Goal: Task Accomplishment & Management: Complete application form

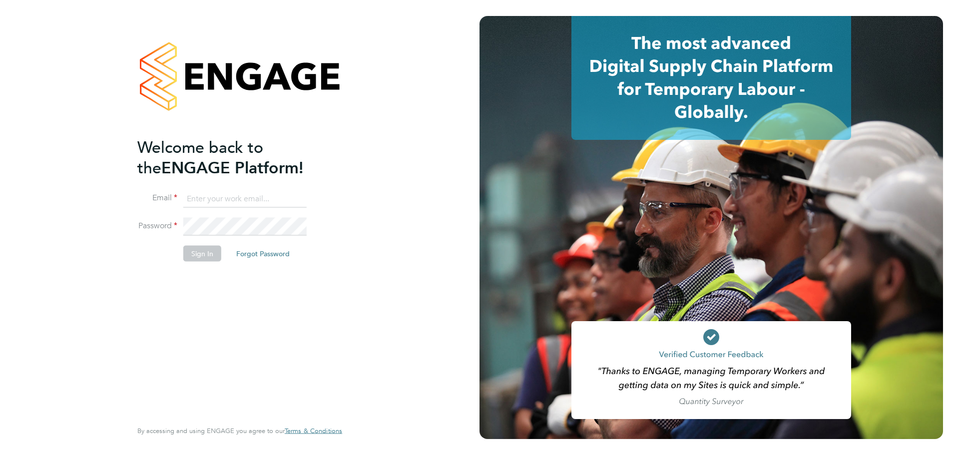
type input "lewis.saunders@randstadcpe.com"
click at [200, 253] on button "Sign In" at bounding box center [202, 253] width 38 height 16
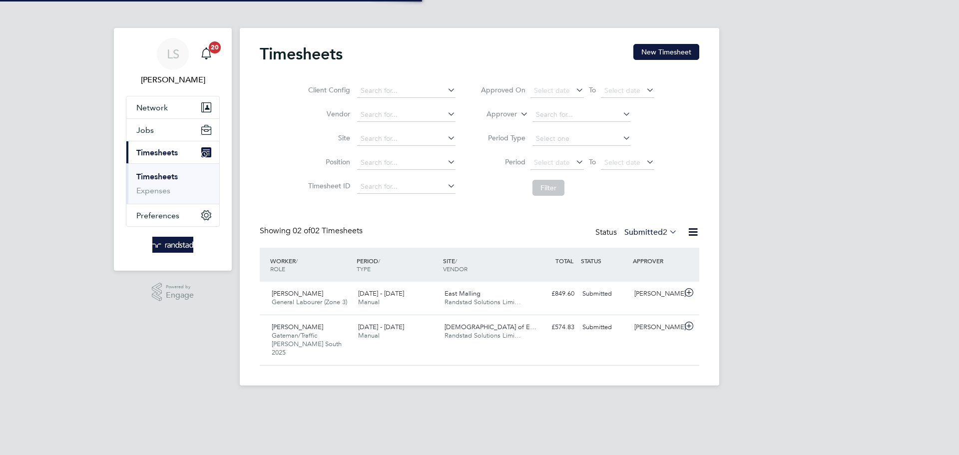
scroll to position [25, 87]
click at [152, 128] on span "Jobs" at bounding box center [144, 129] width 17 height 9
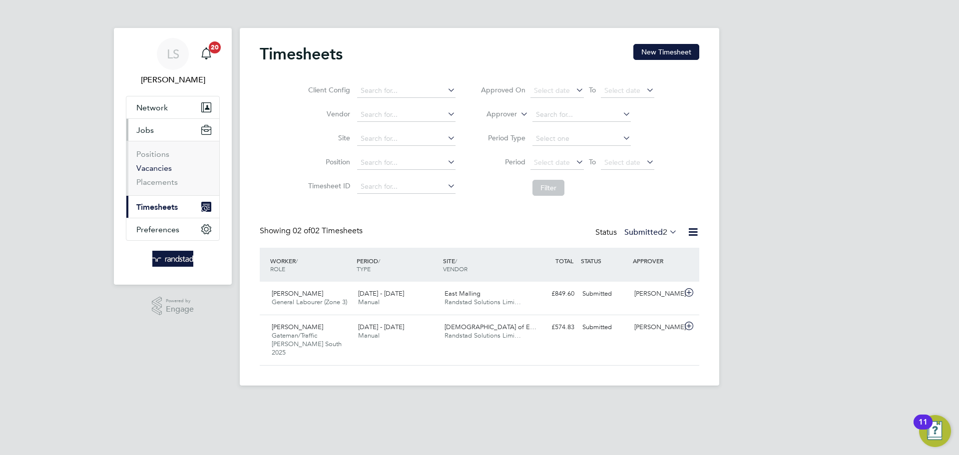
click at [148, 164] on link "Vacancies" at bounding box center [153, 167] width 35 height 9
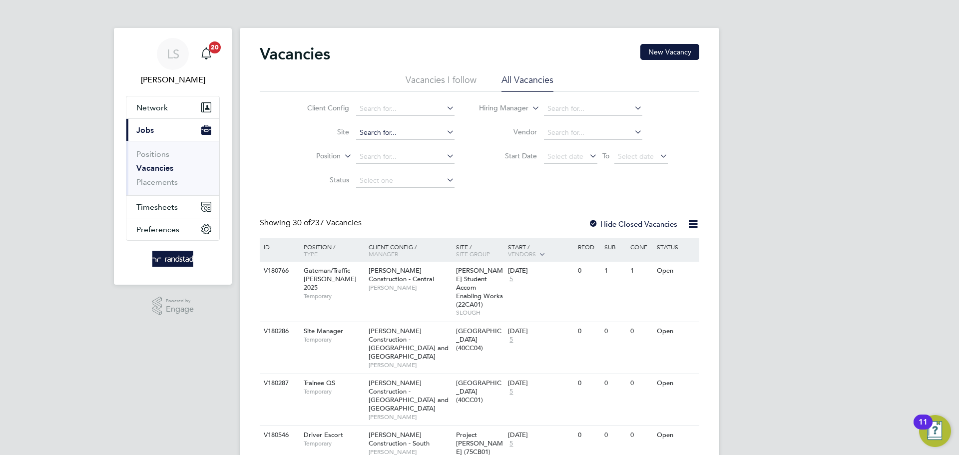
click at [361, 135] on input at bounding box center [405, 133] width 98 height 14
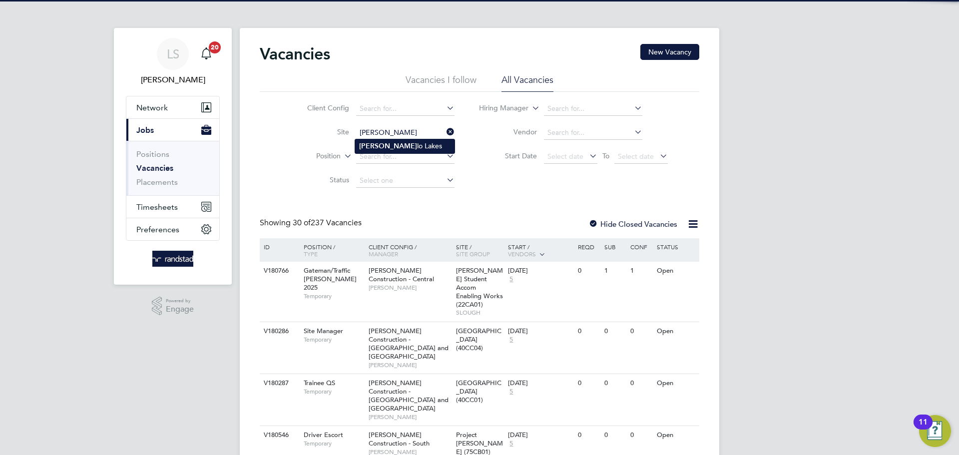
click at [367, 150] on li "Martel lo Lakes" at bounding box center [404, 145] width 99 height 13
type input "[PERSON_NAME][GEOGRAPHIC_DATA]"
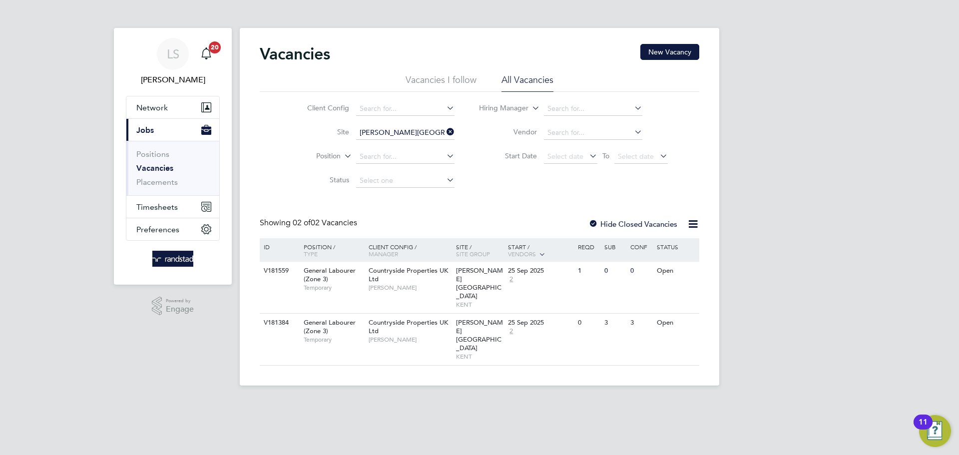
click at [470, 339] on div "Vacancies New Vacancy Vacancies I follow All Vacancies Client Config Site Marte…" at bounding box center [480, 207] width 480 height 358
click at [430, 280] on div "Countryside Properties UK Ltd Darran Glewis" at bounding box center [409, 279] width 87 height 34
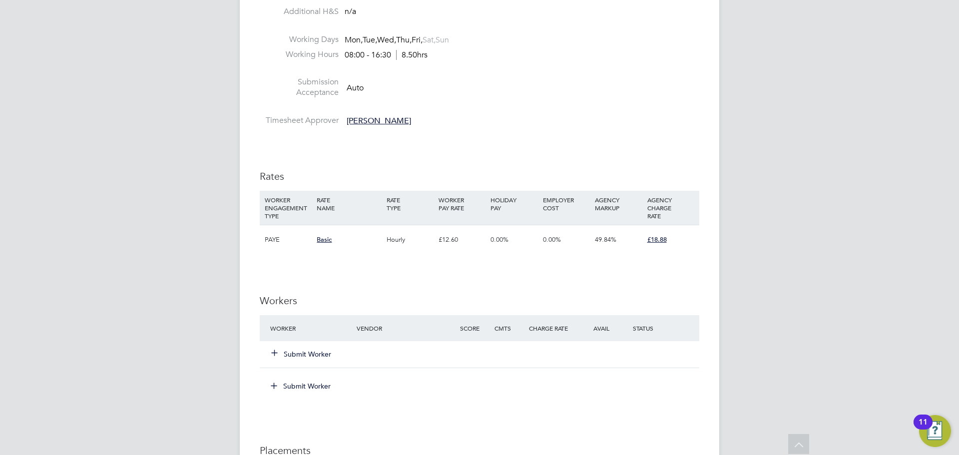
scroll to position [545, 0]
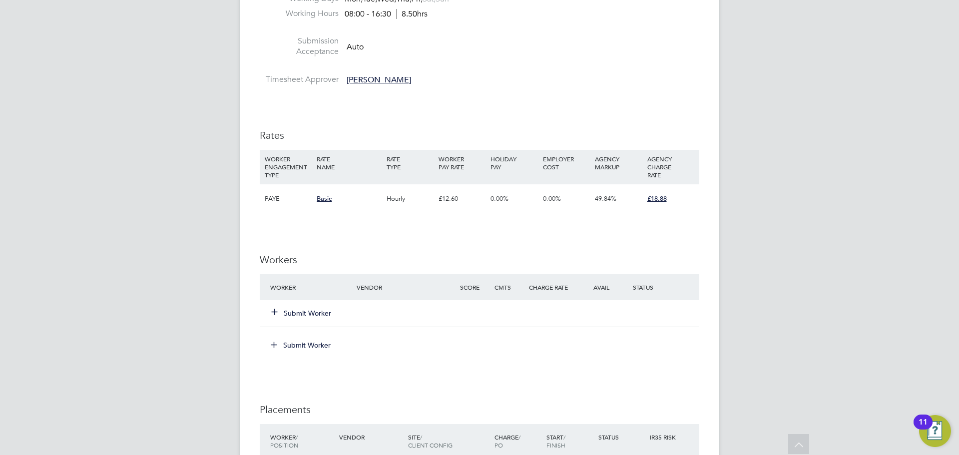
click at [289, 316] on button "Submit Worker" at bounding box center [302, 313] width 60 height 10
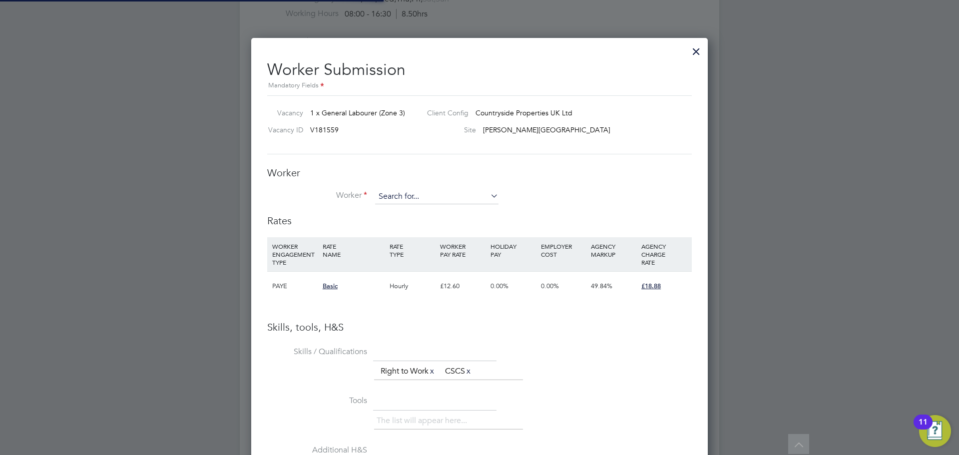
scroll to position [632, 457]
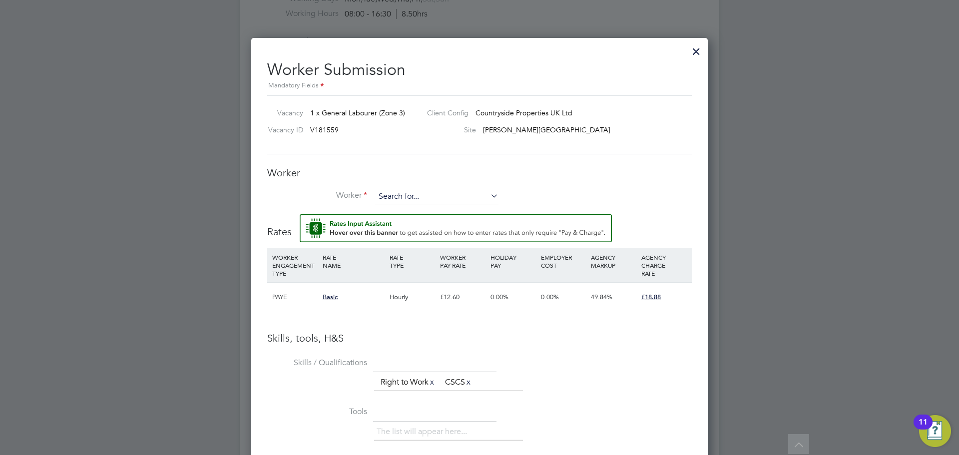
click at [431, 194] on input at bounding box center [436, 196] width 123 height 15
click at [426, 213] on li "[PERSON_NAME] He nly (C-004557839)" at bounding box center [442, 211] width 135 height 13
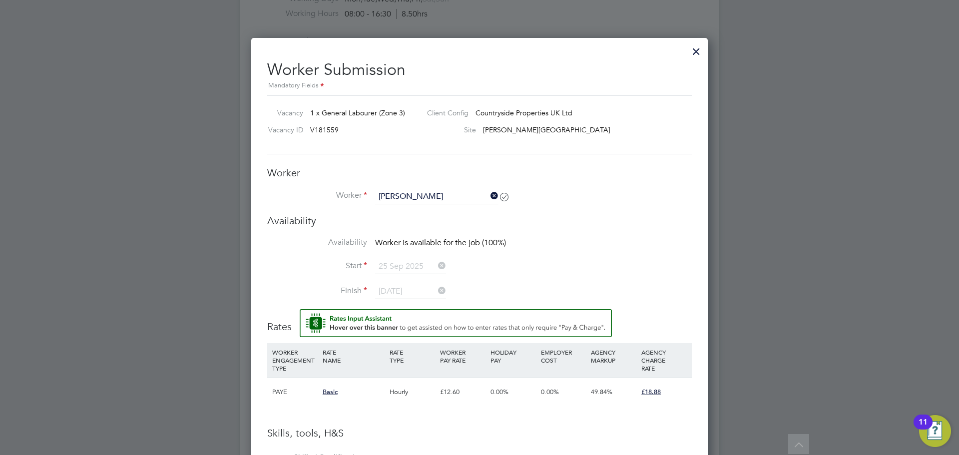
type input "[PERSON_NAME] (C-004557839)"
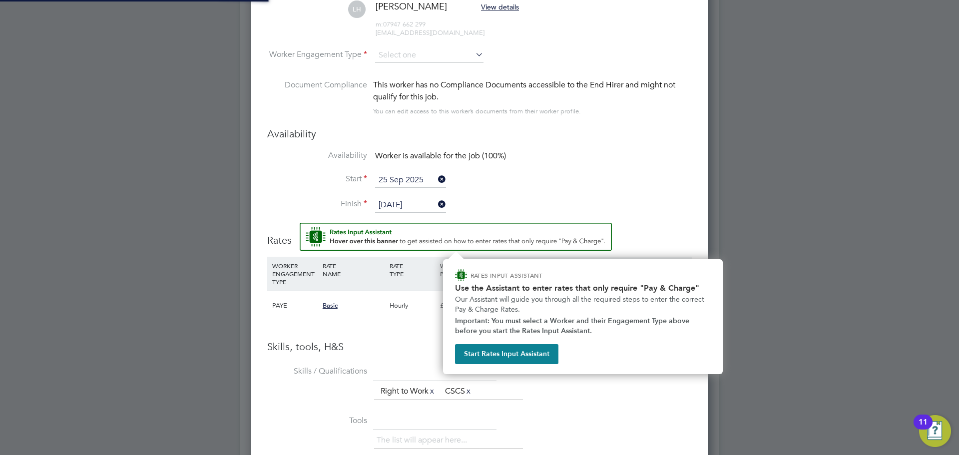
scroll to position [5, 5]
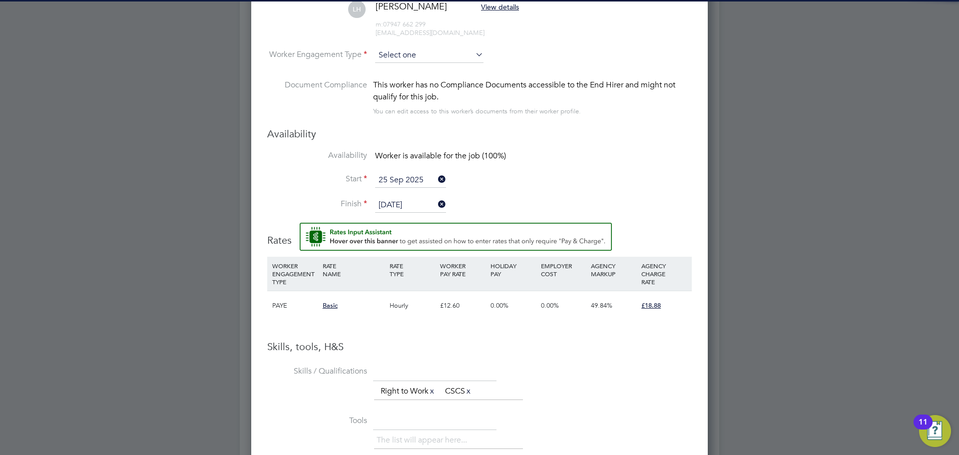
click at [398, 51] on input at bounding box center [429, 55] width 108 height 15
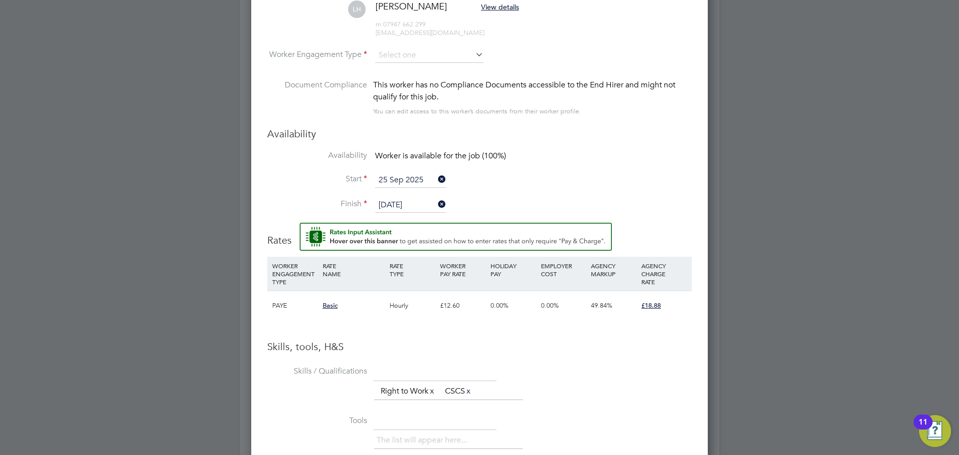
click at [394, 78] on li "PAYE" at bounding box center [429, 82] width 109 height 13
type input "PAYE"
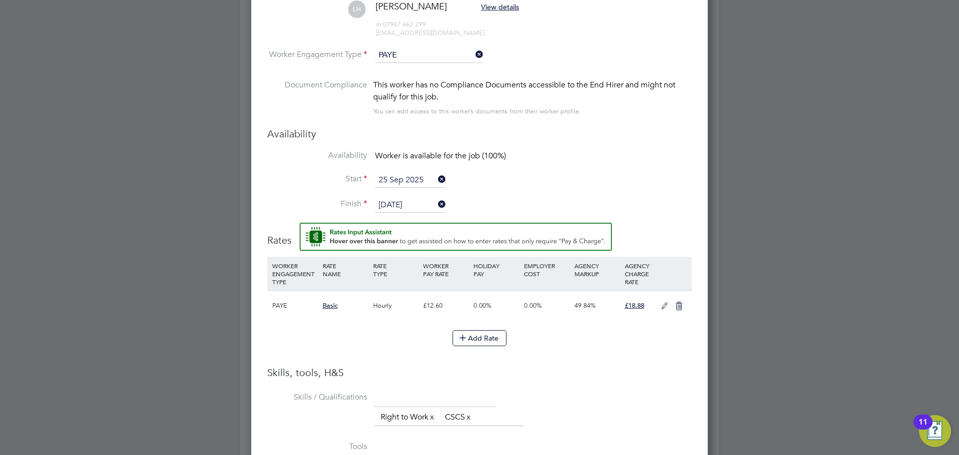
click at [666, 309] on icon at bounding box center [665, 306] width 12 height 8
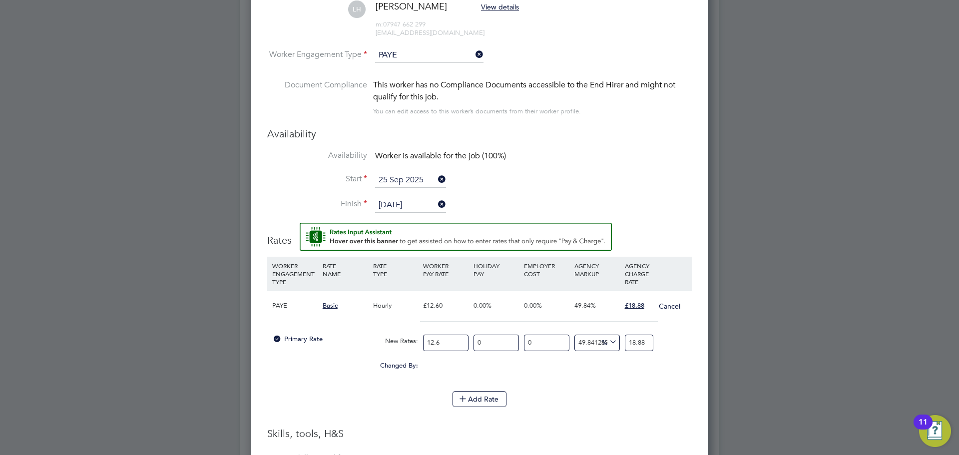
click at [456, 350] on input "12.6" at bounding box center [445, 343] width 45 height 16
click at [446, 348] on input "12.6" at bounding box center [445, 343] width 45 height 16
click at [432, 343] on input "12.6" at bounding box center [445, 343] width 45 height 16
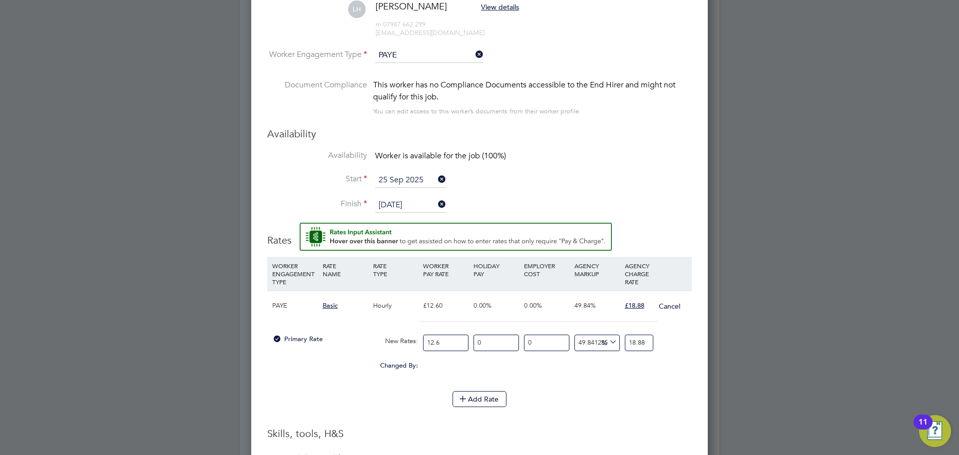
click at [432, 343] on input "12.6" at bounding box center [445, 343] width 45 height 16
type input "1"
type input "1.4984126984126984"
type input "13"
type input "19.479365079365078"
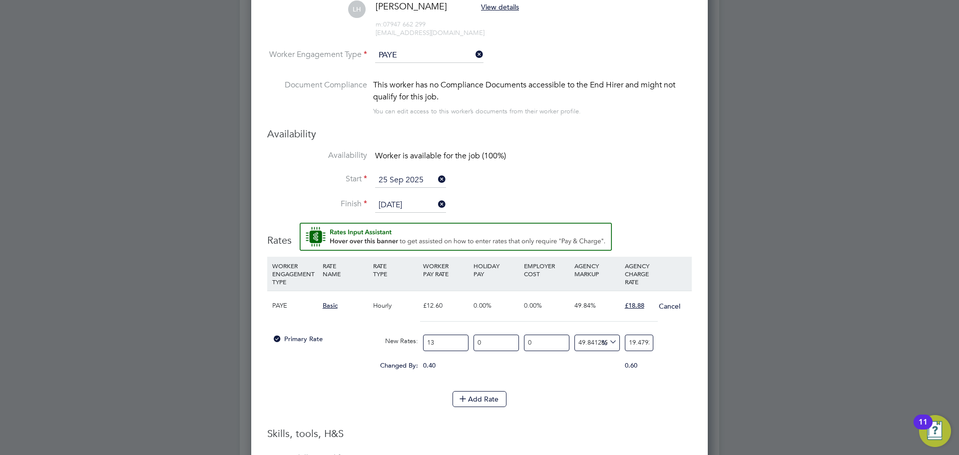
type input "13.6"
type input "20.3784126984127"
type input "13.68"
type input "20.498285714285714"
type input "13.68"
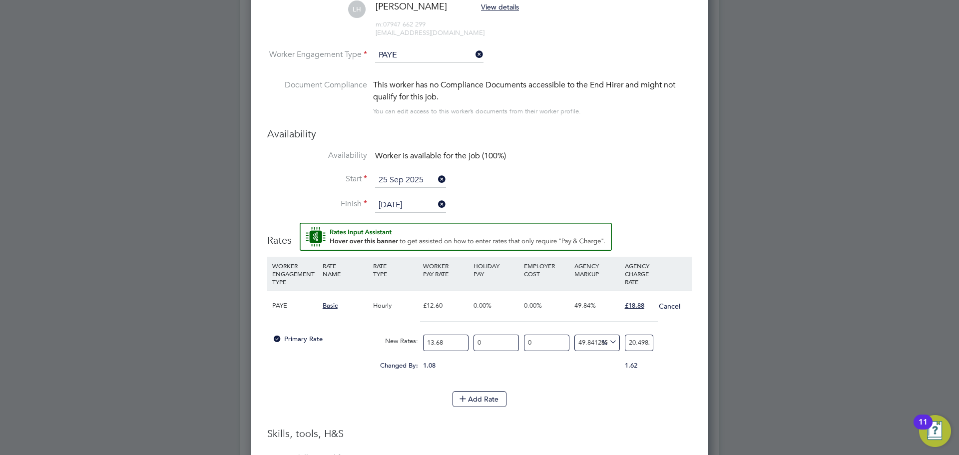
click at [632, 341] on input "20.498285714285714" at bounding box center [639, 343] width 28 height 16
type input "1"
type input "-92.69005847953217"
type input "18"
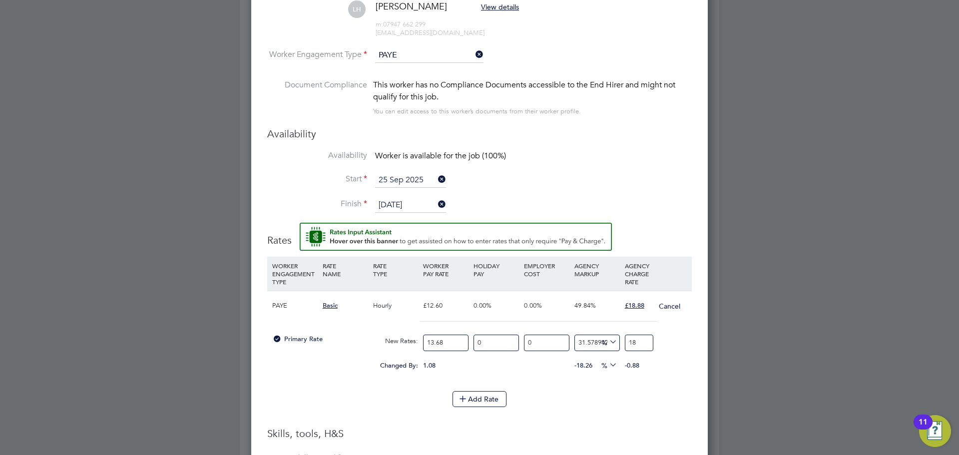
type input "37.42690058479532"
type input "18.8"
type input "38.01169590643275"
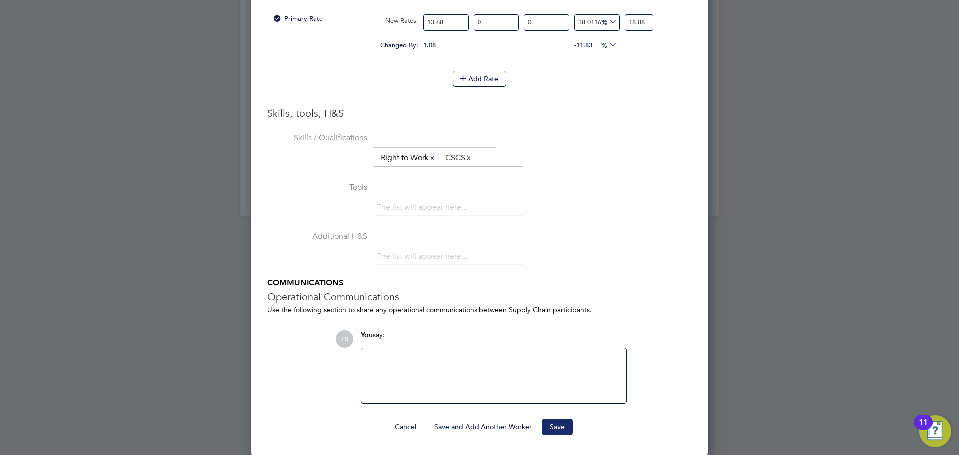
type input "18.88"
click at [558, 426] on button "Save" at bounding box center [557, 427] width 31 height 16
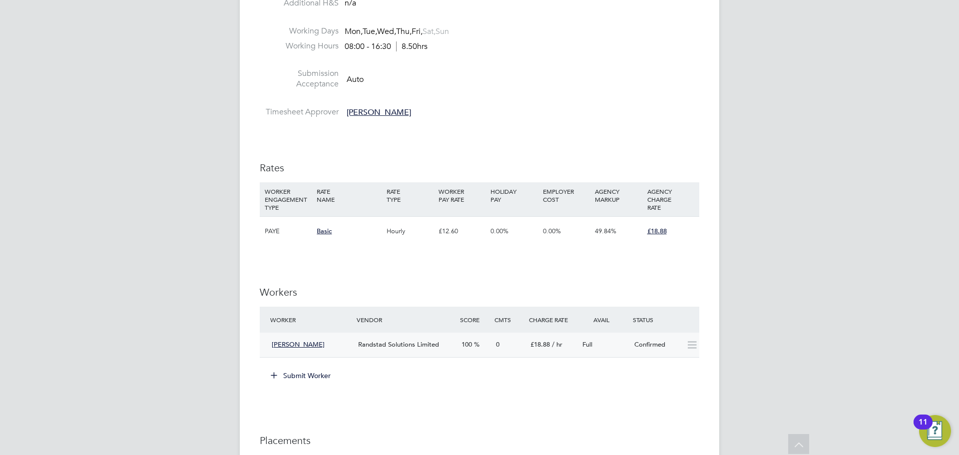
click at [373, 350] on div "Randstad Solutions Limited" at bounding box center [405, 345] width 103 height 16
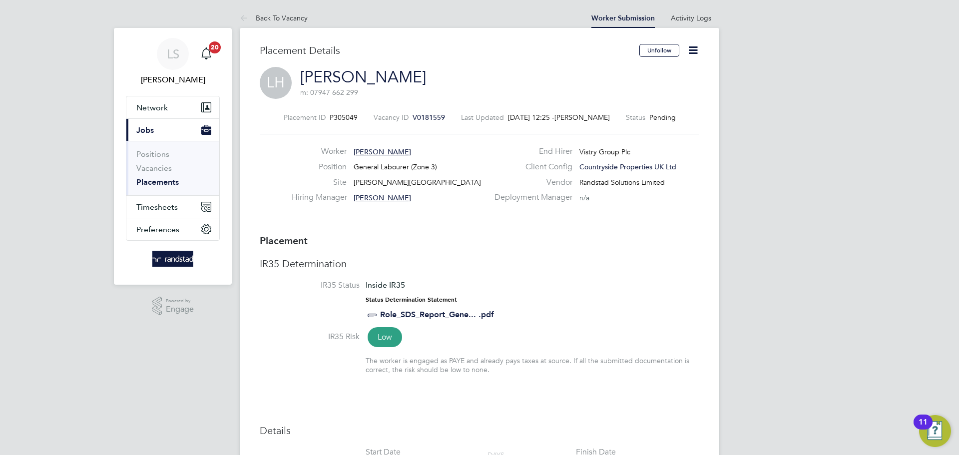
click at [693, 48] on icon at bounding box center [693, 50] width 12 height 12
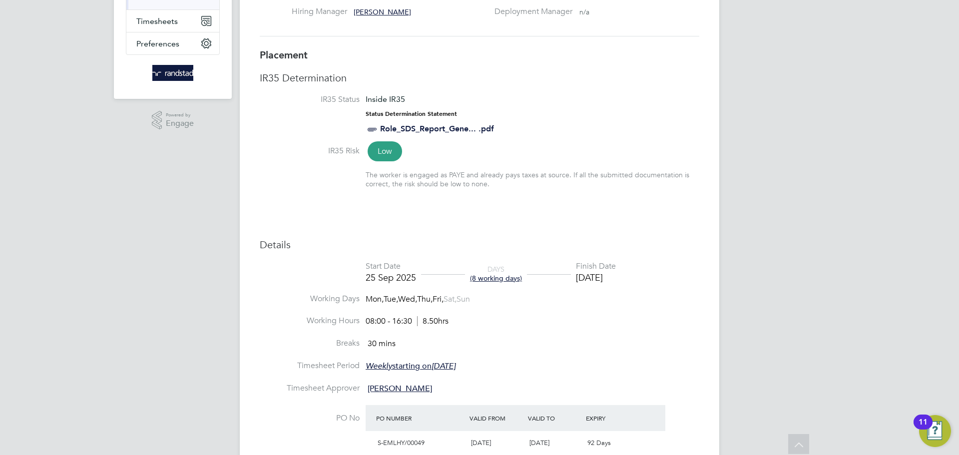
click at [573, 354] on li "Breaks 30 mins" at bounding box center [480, 349] width 440 height 22
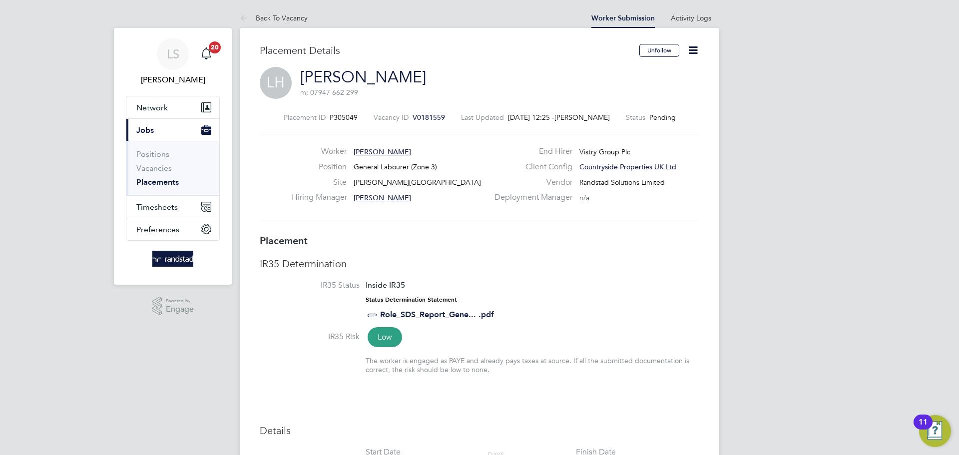
click at [696, 54] on icon at bounding box center [693, 50] width 12 height 12
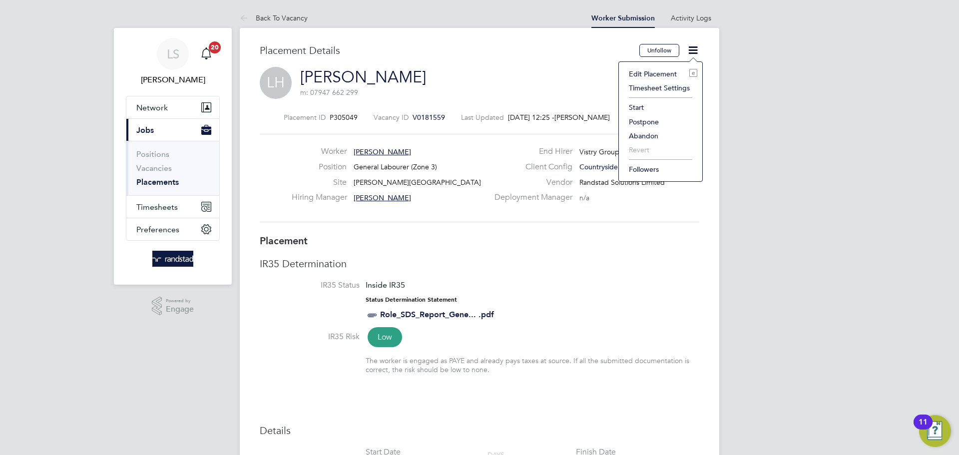
click at [644, 102] on li "Start" at bounding box center [660, 107] width 73 height 14
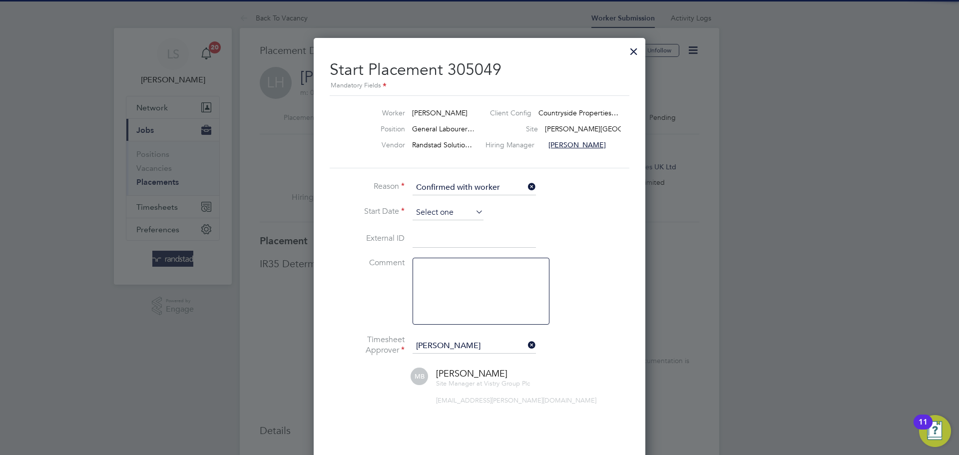
click at [441, 217] on input at bounding box center [448, 212] width 71 height 15
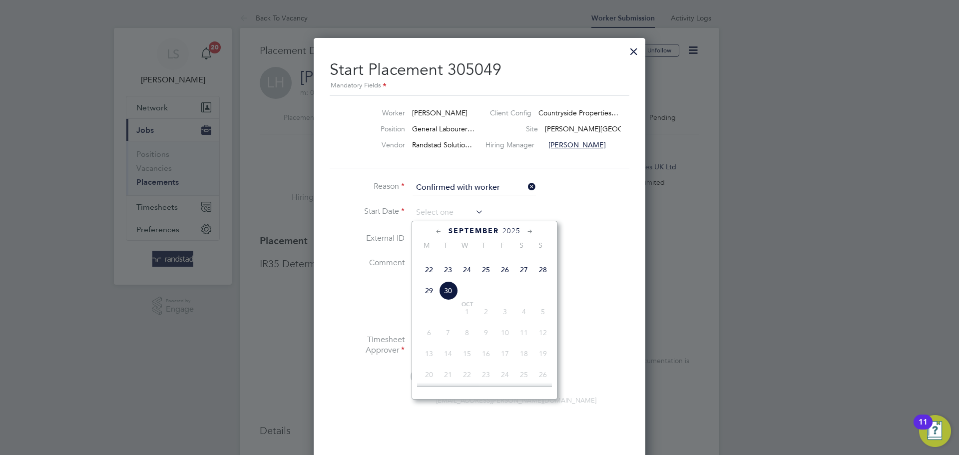
click at [482, 279] on span "25" at bounding box center [486, 269] width 19 height 19
type input "25 Sep 2025"
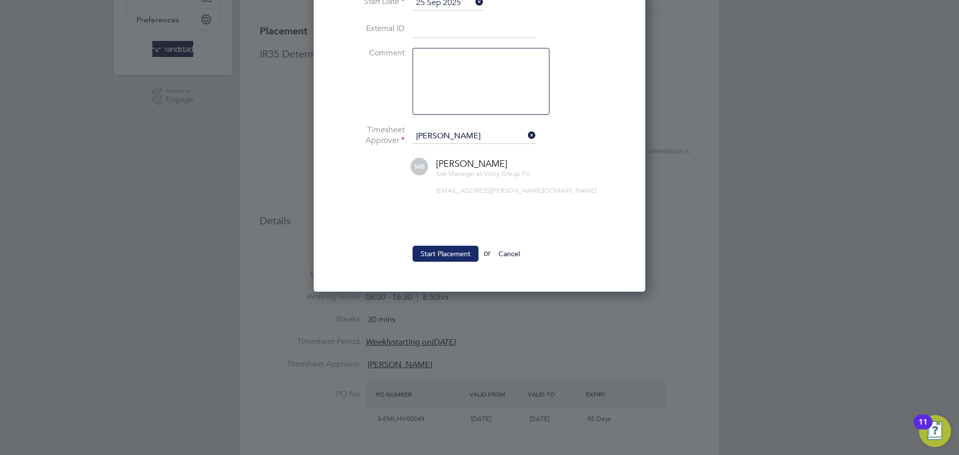
click at [452, 258] on button "Start Placement" at bounding box center [446, 254] width 66 height 16
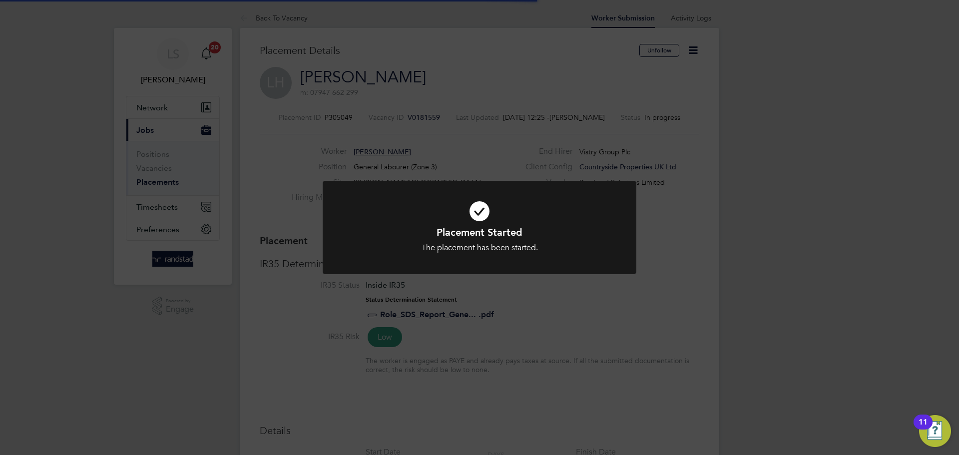
click at [259, 221] on div "Placement Started The placement has been started. Cancel Okay" at bounding box center [479, 227] width 959 height 455
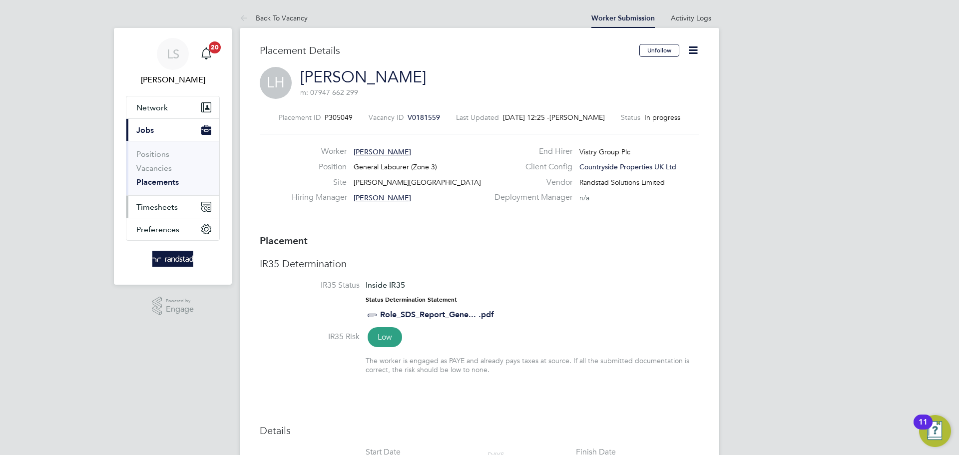
click at [158, 198] on button "Timesheets" at bounding box center [172, 207] width 93 height 22
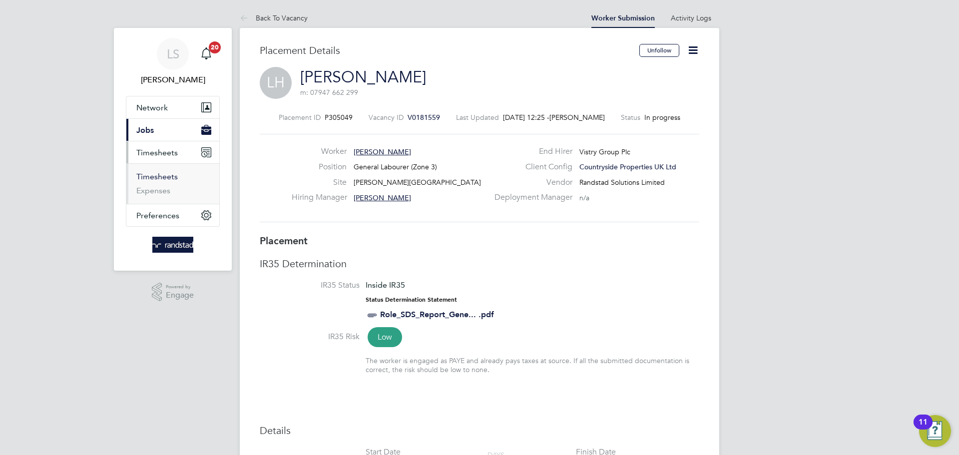
click at [158, 174] on link "Timesheets" at bounding box center [156, 176] width 41 height 9
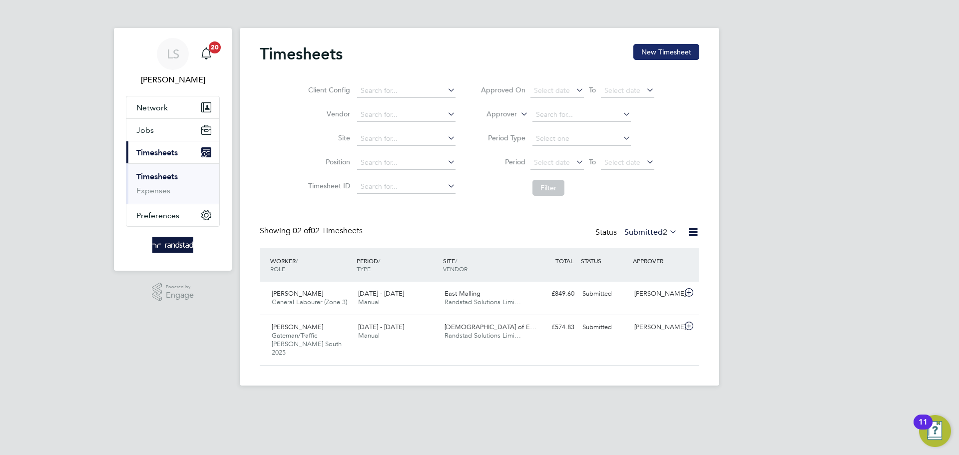
click at [671, 51] on button "New Timesheet" at bounding box center [667, 52] width 66 height 16
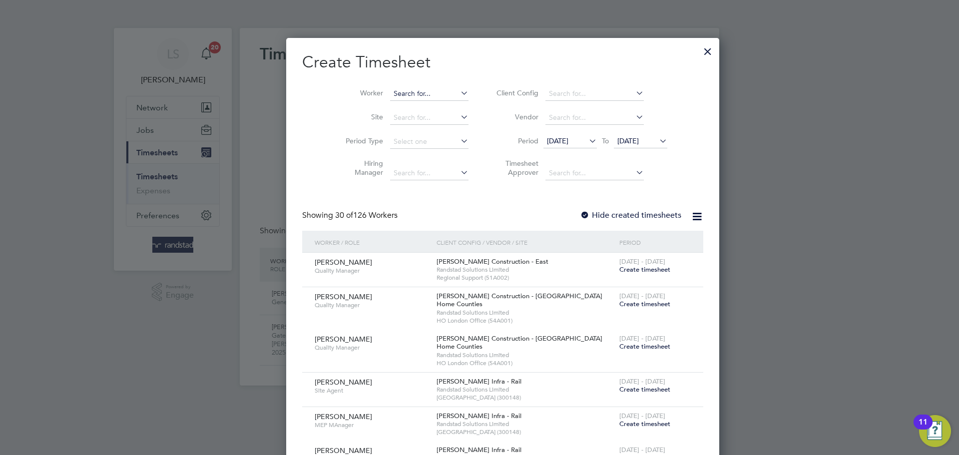
click at [387, 99] on div "Timesheets New Timesheet Client Config Vendor Site Position Timesheet ID Approv…" at bounding box center [480, 207] width 480 height 358
click at [430, 105] on b "He" at bounding box center [434, 107] width 9 height 8
type input "[PERSON_NAME]"
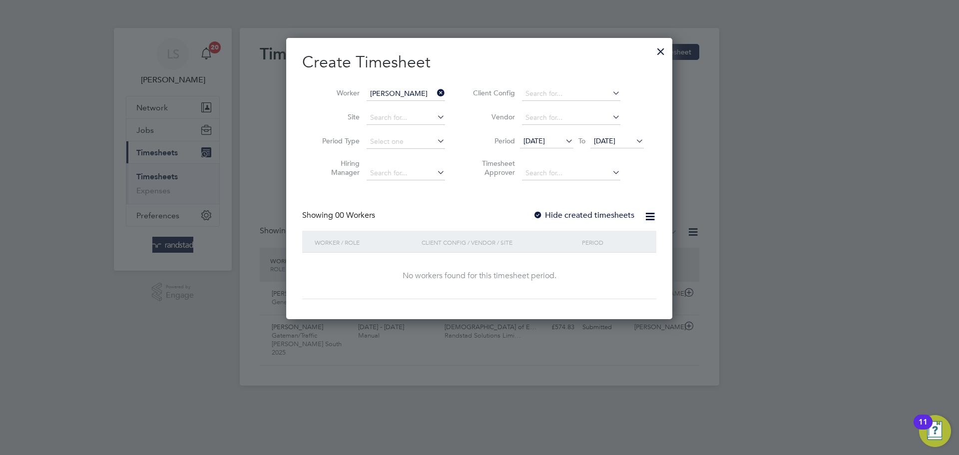
click at [548, 215] on label "Hide created timesheets" at bounding box center [583, 215] width 101 height 10
click at [608, 135] on span "[DATE]" at bounding box center [617, 141] width 53 height 13
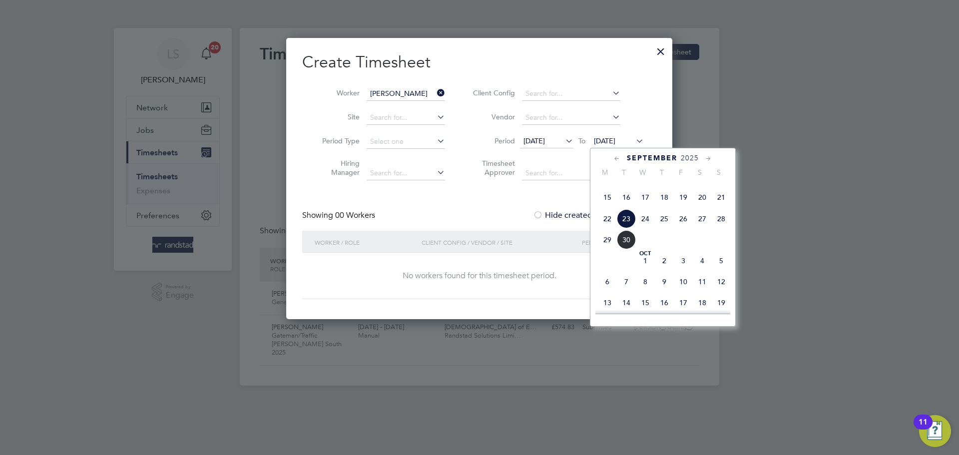
click at [623, 249] on span "30" at bounding box center [626, 239] width 19 height 19
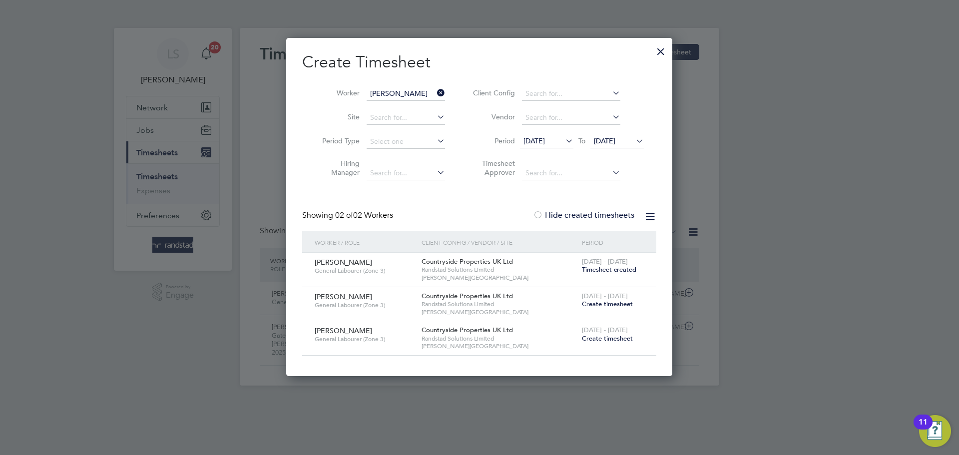
click at [605, 302] on span "Create timesheet" at bounding box center [607, 304] width 51 height 8
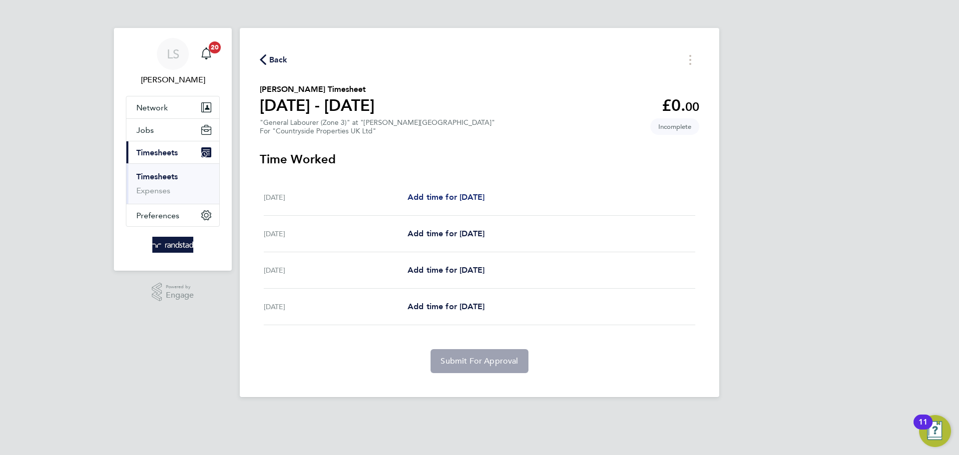
click at [435, 196] on span "Add time for [DATE]" at bounding box center [446, 196] width 77 height 9
select select "30"
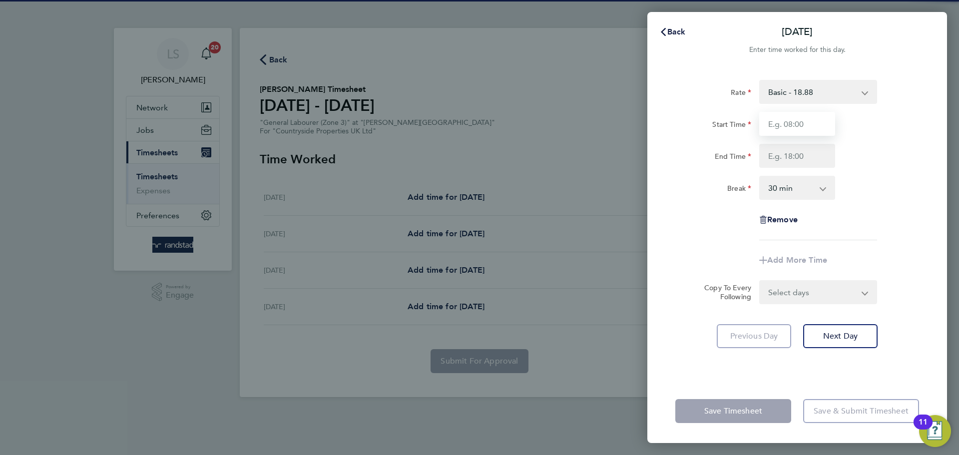
click at [785, 129] on input "Start Time" at bounding box center [798, 124] width 76 height 24
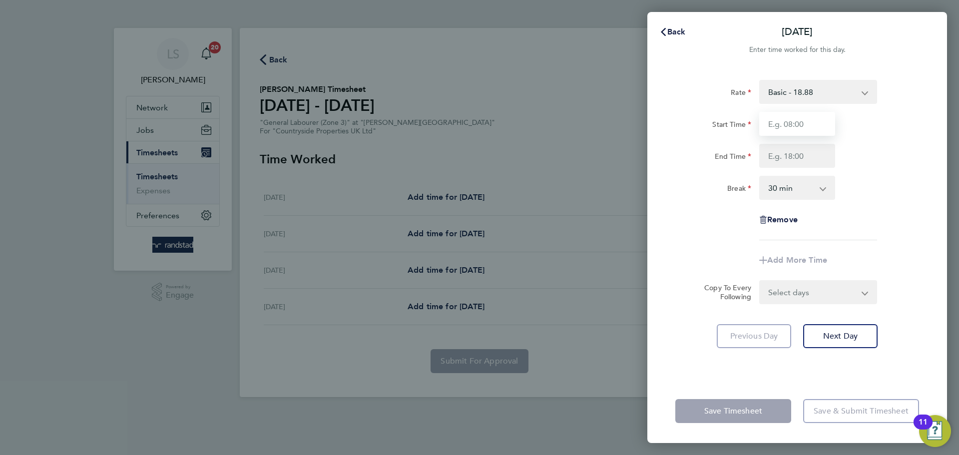
type input "07:30"
click at [803, 154] on input "End Time" at bounding box center [798, 156] width 76 height 24
type input "16:30"
click at [791, 188] on select "0 min 15 min 30 min 45 min 60 min 75 min 90 min" at bounding box center [792, 188] width 62 height 22
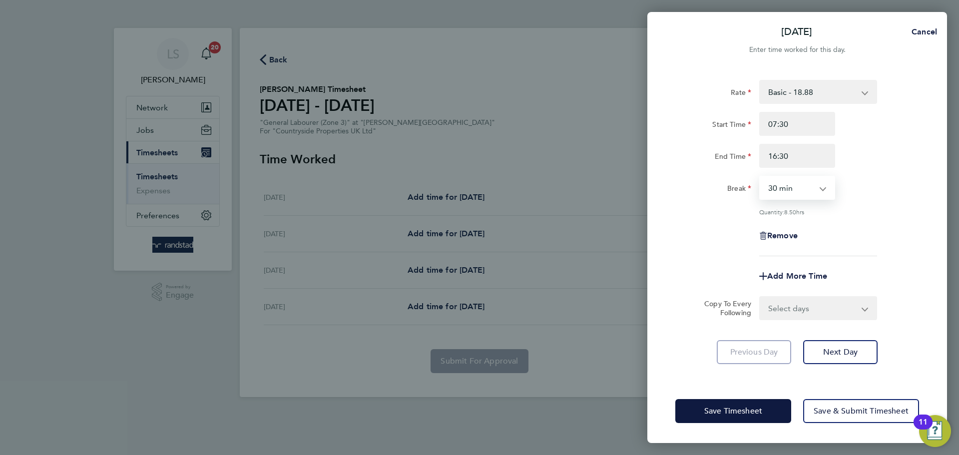
select select "0"
click at [761, 177] on select "0 min 15 min 30 min 45 min 60 min 75 min 90 min" at bounding box center [792, 188] width 62 height 22
click at [773, 303] on select "Select days Day Weekend (Sat-Sun) [DATE] [DATE] [DATE]" at bounding box center [813, 308] width 105 height 22
select select "DAY"
click at [761, 297] on select "Select days Day Weekend (Sat-Sun) [DATE] [DATE] [DATE]" at bounding box center [813, 308] width 105 height 22
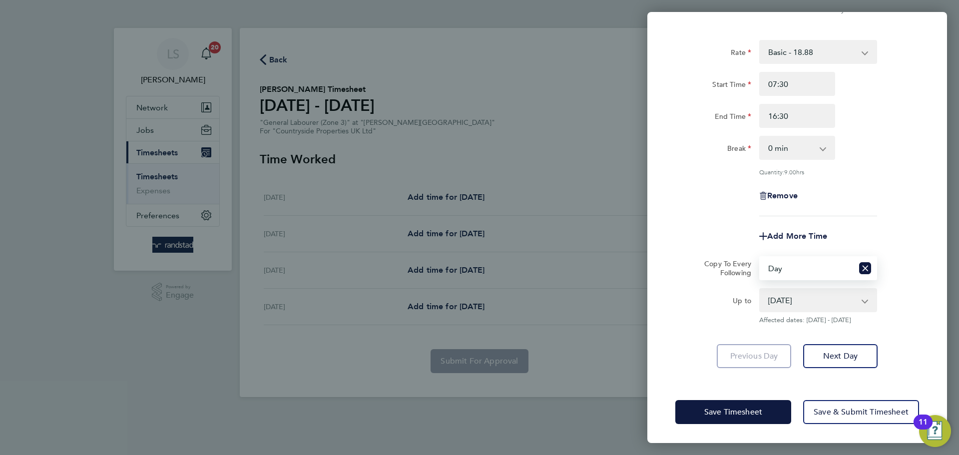
click at [792, 298] on select "[DATE] [DATE] [DATE]" at bounding box center [813, 300] width 104 height 22
select select "[DATE]"
click at [761, 289] on select "[DATE] [DATE] [DATE]" at bounding box center [813, 300] width 104 height 22
click at [756, 413] on span "Save Timesheet" at bounding box center [734, 412] width 58 height 10
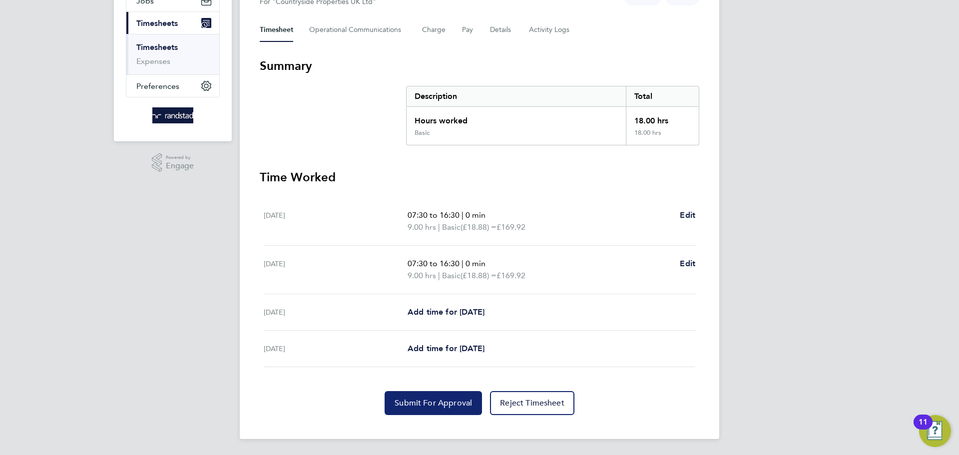
click at [439, 409] on button "Submit For Approval" at bounding box center [433, 403] width 97 height 24
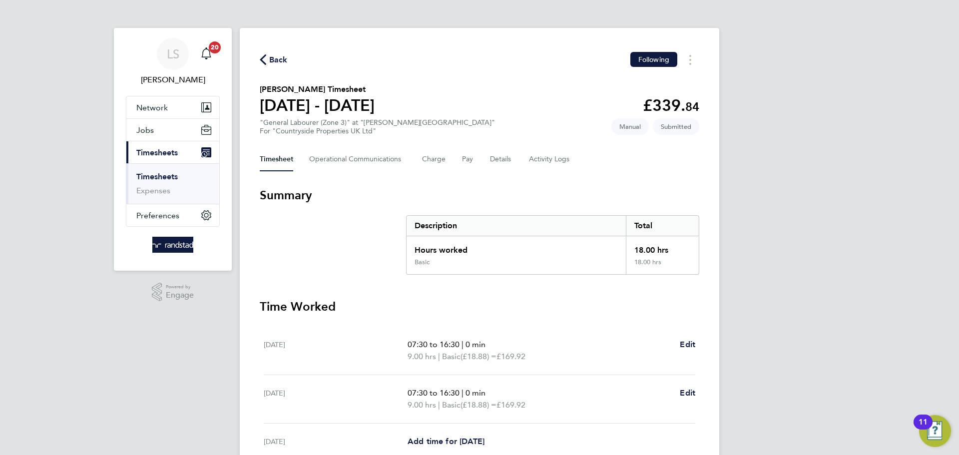
click at [272, 60] on span "Back" at bounding box center [278, 60] width 18 height 12
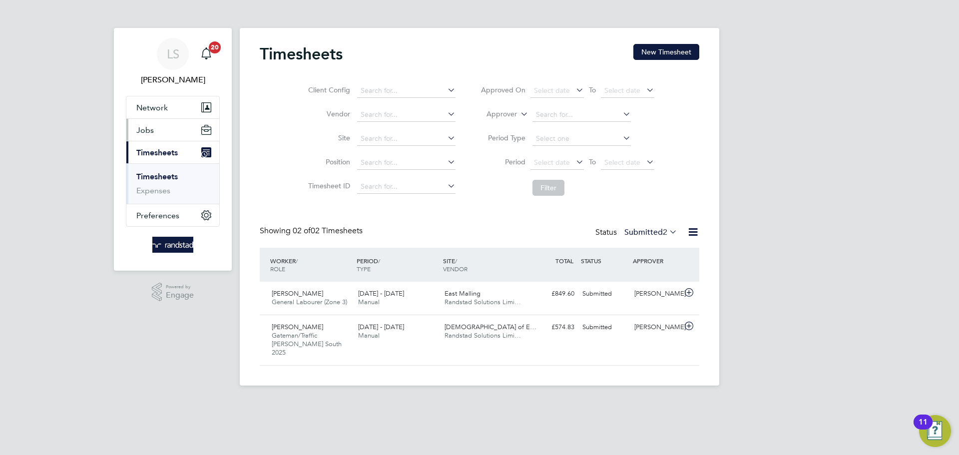
click at [179, 133] on button "Jobs" at bounding box center [172, 130] width 93 height 22
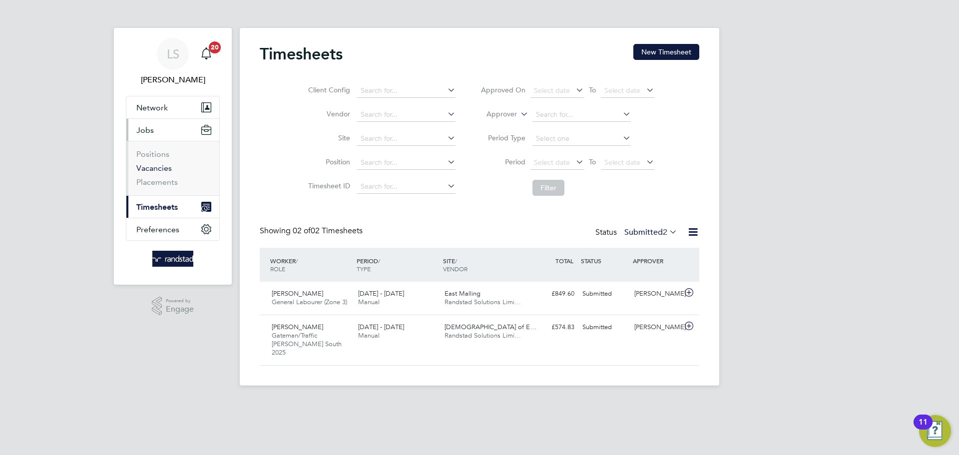
click at [143, 166] on link "Vacancies" at bounding box center [153, 167] width 35 height 9
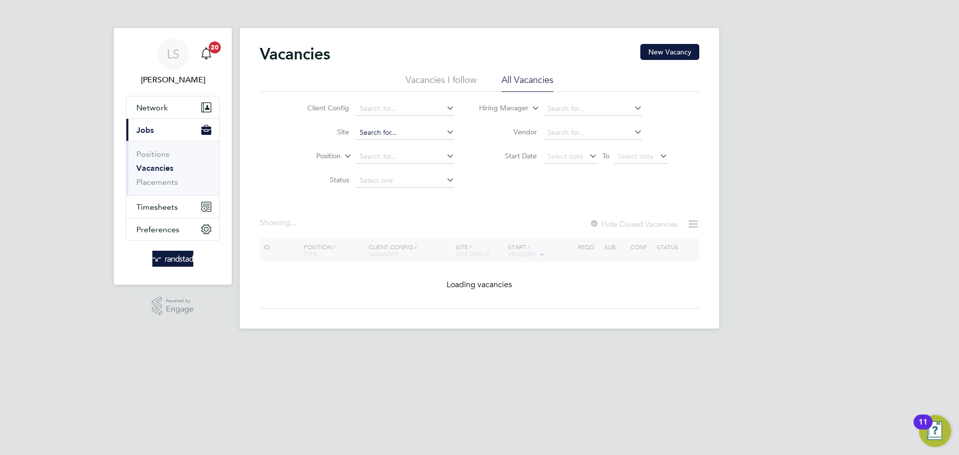
click at [374, 133] on input at bounding box center [405, 133] width 98 height 14
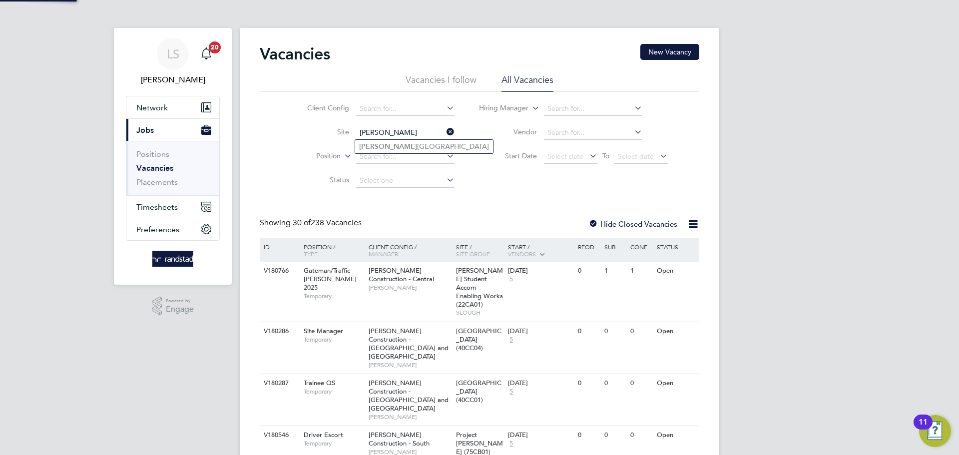
click at [365, 150] on b "[PERSON_NAME]" at bounding box center [388, 146] width 58 height 8
type input "[PERSON_NAME][GEOGRAPHIC_DATA]"
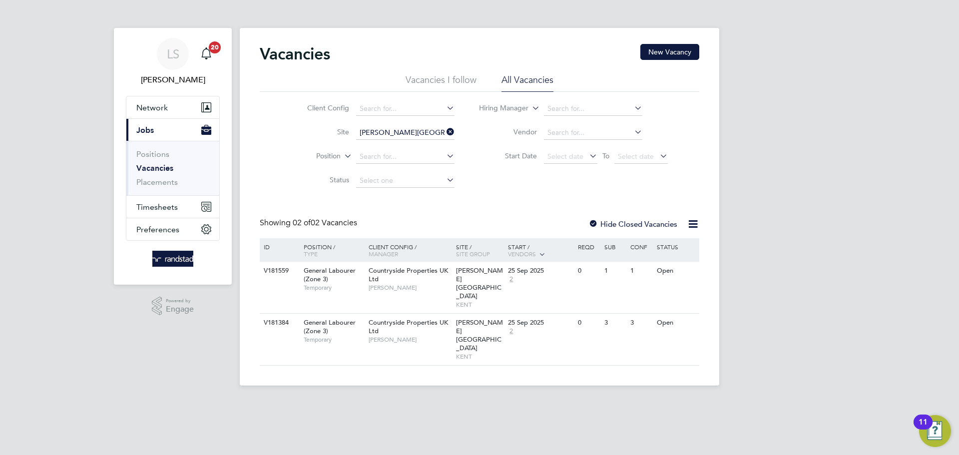
click at [122, 205] on app-nav-sections-wrapper "[PERSON_NAME] Notifications 20 Applications: Network Businesses Sites Workers C…" at bounding box center [173, 156] width 118 height 257
click at [150, 206] on span "Timesheets" at bounding box center [156, 206] width 41 height 9
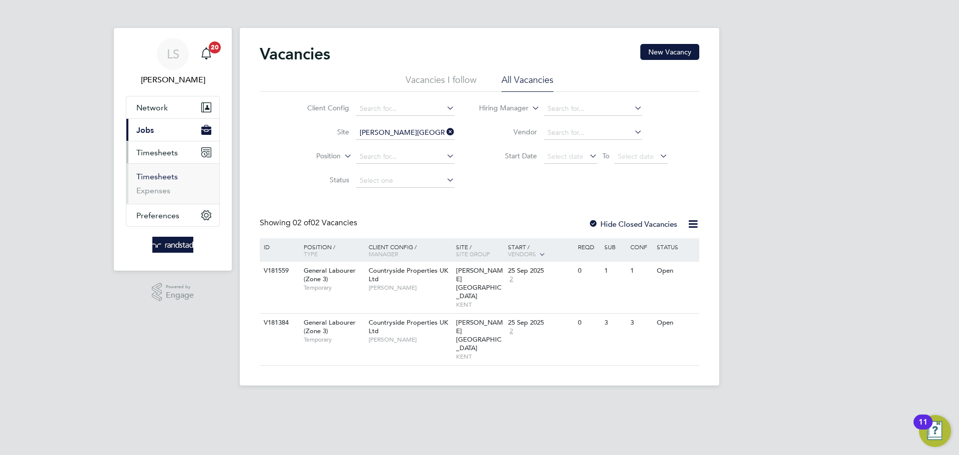
click at [146, 173] on link "Timesheets" at bounding box center [156, 176] width 41 height 9
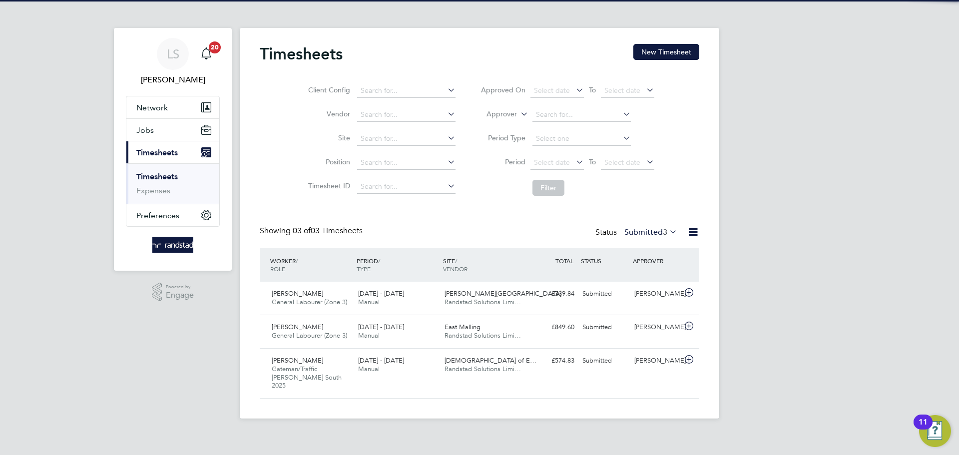
scroll to position [33, 87]
